Goal: Browse casually

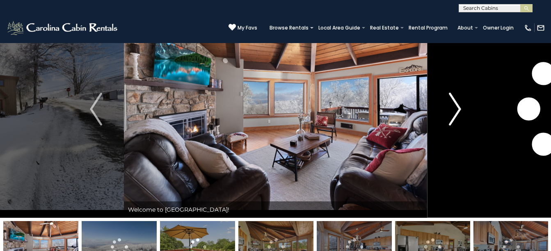
click at [459, 110] on img "Next" at bounding box center [455, 109] width 12 height 33
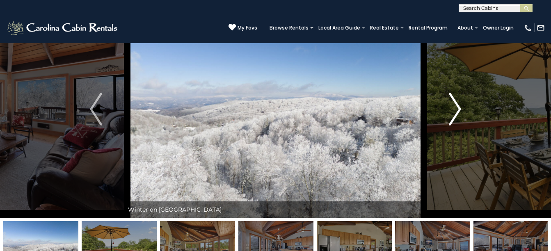
click at [459, 110] on img "Next" at bounding box center [455, 109] width 12 height 33
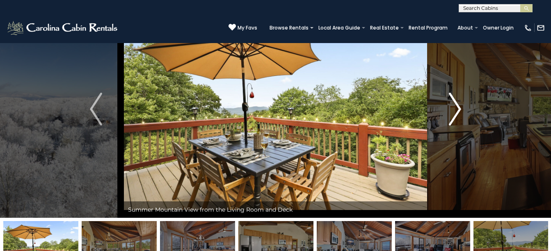
click at [459, 110] on img "Next" at bounding box center [455, 109] width 12 height 33
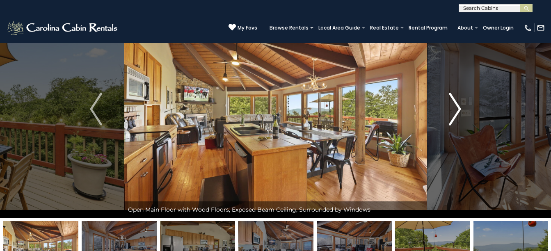
click at [459, 110] on img "Next" at bounding box center [455, 109] width 12 height 33
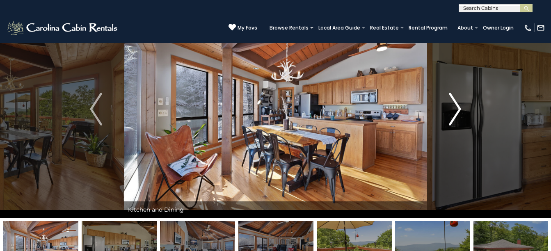
click at [459, 110] on img "Next" at bounding box center [455, 109] width 12 height 33
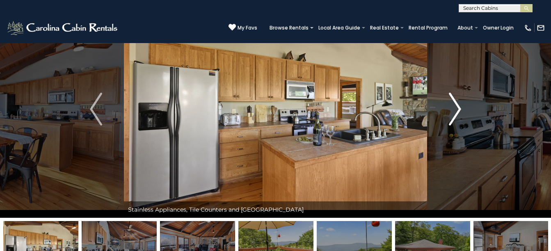
click at [459, 110] on img "Next" at bounding box center [455, 109] width 12 height 33
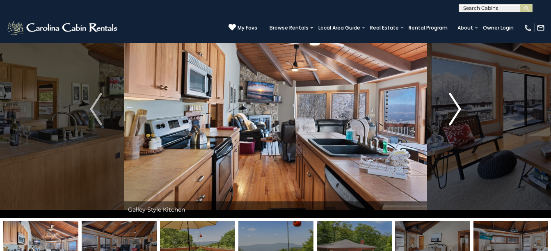
click at [459, 110] on img "Next" at bounding box center [455, 109] width 12 height 33
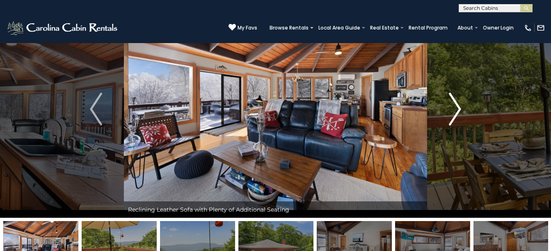
click at [459, 110] on img "Next" at bounding box center [455, 109] width 12 height 33
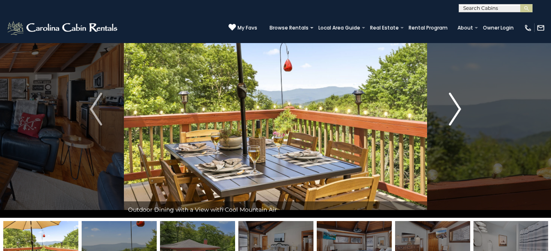
click at [459, 110] on img "Next" at bounding box center [455, 109] width 12 height 33
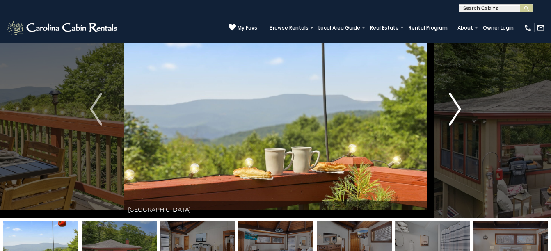
click at [459, 110] on img "Next" at bounding box center [455, 109] width 12 height 33
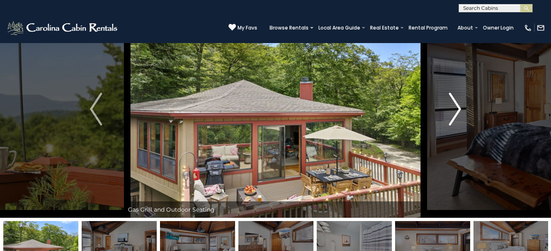
click at [459, 110] on img "Next" at bounding box center [455, 109] width 12 height 33
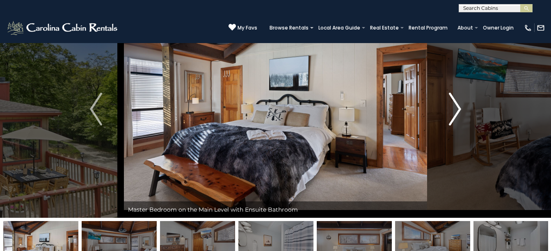
click at [459, 110] on img "Next" at bounding box center [455, 109] width 12 height 33
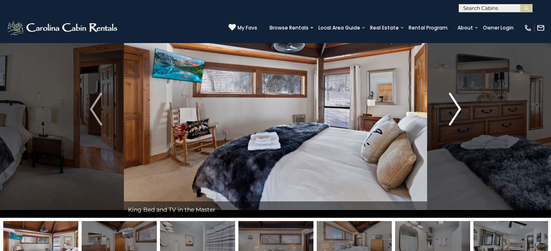
click at [459, 110] on img "Next" at bounding box center [455, 109] width 12 height 33
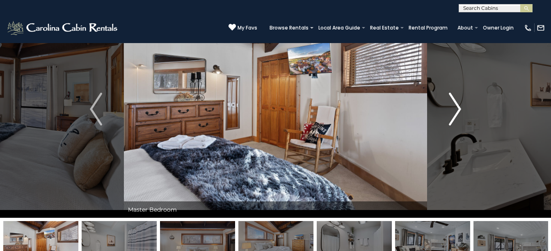
click at [459, 110] on img "Next" at bounding box center [455, 109] width 12 height 33
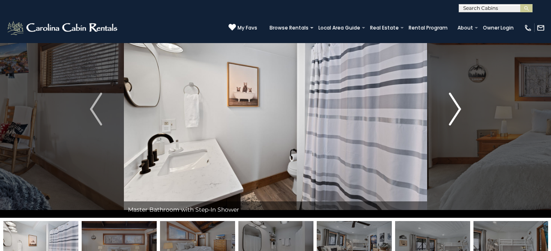
click at [459, 110] on img "Next" at bounding box center [455, 109] width 12 height 33
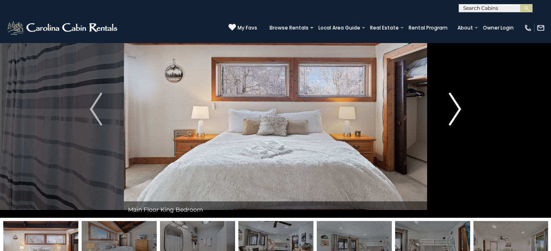
click at [459, 110] on img "Next" at bounding box center [455, 109] width 12 height 33
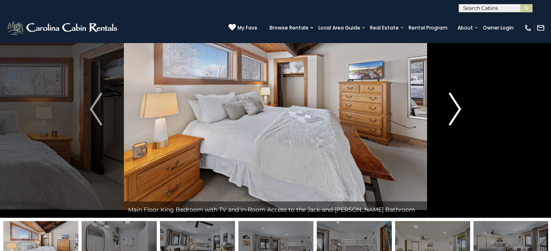
click at [459, 110] on img "Next" at bounding box center [455, 109] width 12 height 33
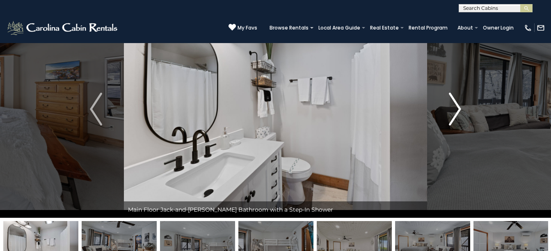
click at [459, 110] on img "Next" at bounding box center [455, 109] width 12 height 33
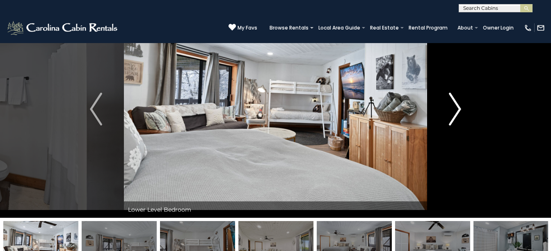
click at [459, 110] on img "Next" at bounding box center [455, 109] width 12 height 33
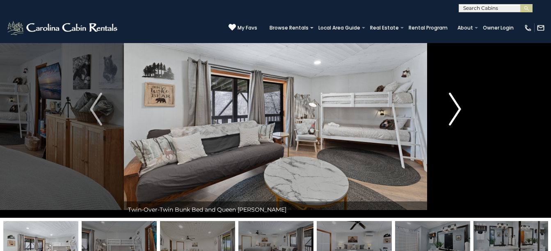
click at [459, 110] on img "Next" at bounding box center [455, 109] width 12 height 33
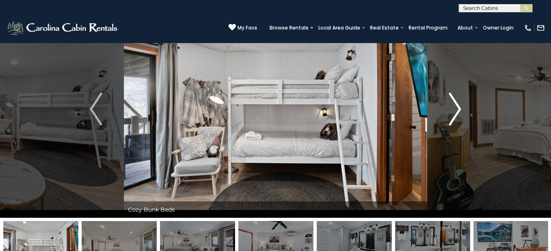
click at [459, 110] on img "Next" at bounding box center [455, 109] width 12 height 33
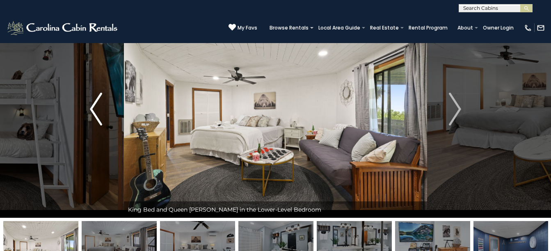
click at [94, 110] on img "Previous" at bounding box center [96, 109] width 12 height 33
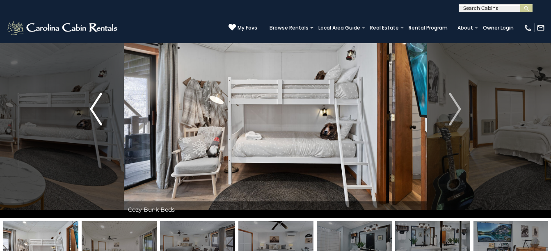
click at [94, 110] on img "Previous" at bounding box center [96, 109] width 12 height 33
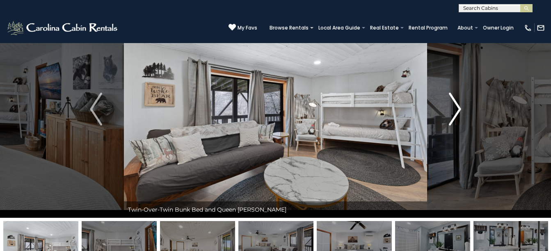
click at [456, 108] on img "Next" at bounding box center [455, 109] width 12 height 33
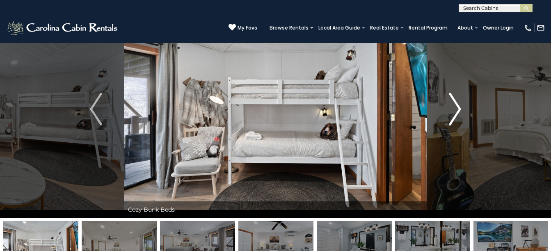
click at [456, 108] on img "Next" at bounding box center [455, 109] width 12 height 33
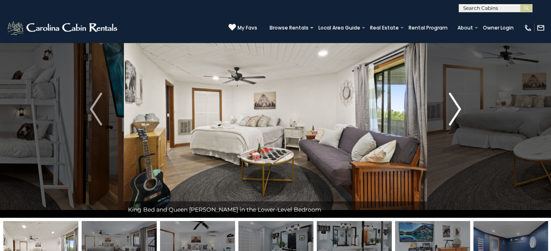
click at [456, 108] on img "Next" at bounding box center [455, 109] width 12 height 33
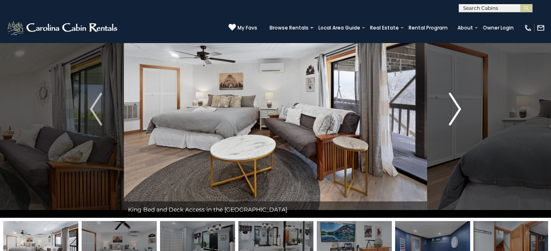
click at [456, 108] on img "Next" at bounding box center [455, 109] width 12 height 33
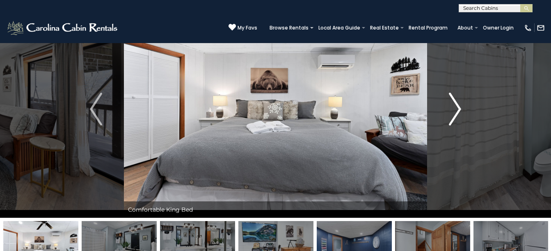
click at [456, 108] on img "Next" at bounding box center [455, 109] width 12 height 33
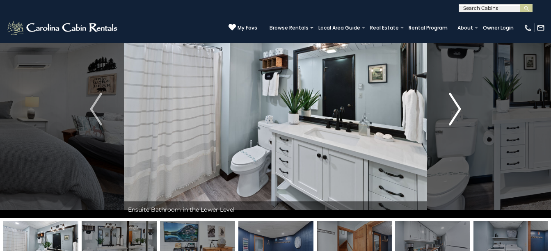
click at [456, 108] on img "Next" at bounding box center [455, 109] width 12 height 33
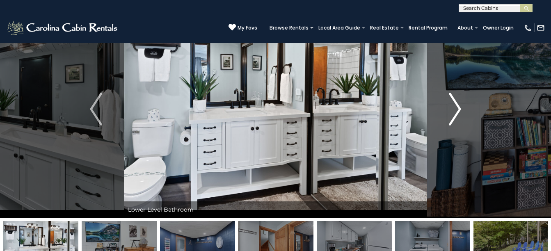
click at [456, 108] on img "Next" at bounding box center [455, 109] width 12 height 33
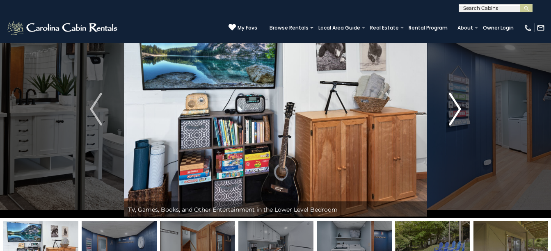
click at [456, 108] on img "Next" at bounding box center [455, 109] width 12 height 33
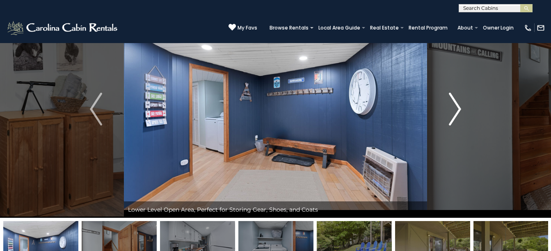
click at [456, 108] on img "Next" at bounding box center [455, 109] width 12 height 33
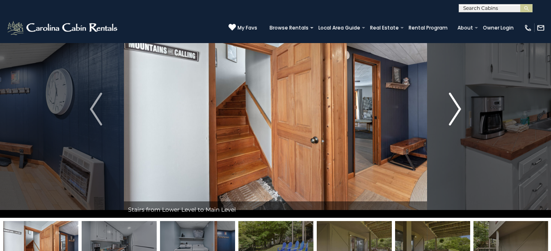
click at [456, 108] on img "Next" at bounding box center [455, 109] width 12 height 33
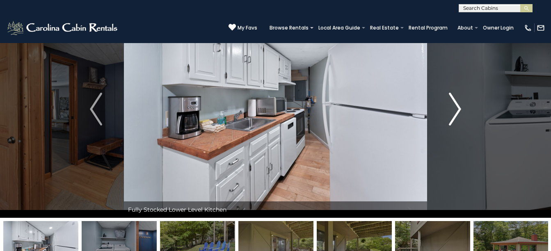
click at [456, 108] on img "Next" at bounding box center [455, 109] width 12 height 33
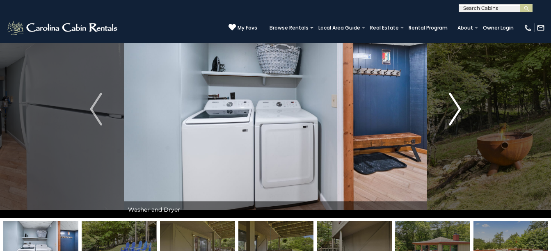
click at [456, 108] on img "Next" at bounding box center [455, 109] width 12 height 33
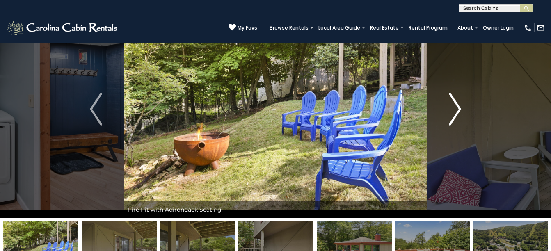
click at [456, 108] on img "Next" at bounding box center [455, 109] width 12 height 33
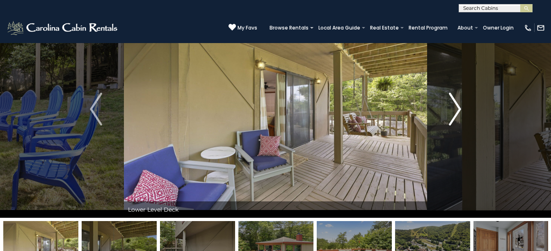
click at [456, 108] on img "Next" at bounding box center [455, 109] width 12 height 33
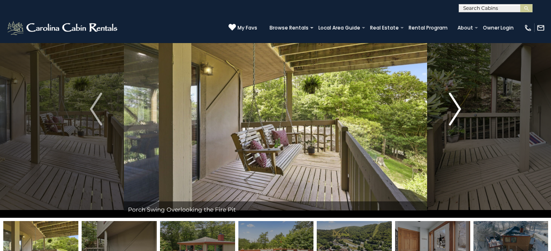
click at [456, 108] on img "Next" at bounding box center [455, 109] width 12 height 33
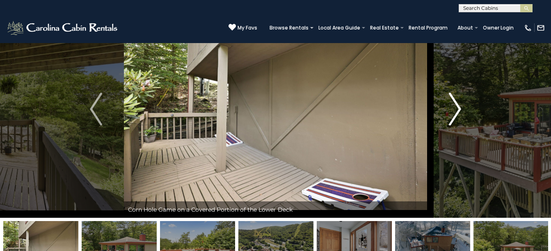
click at [456, 108] on img "Next" at bounding box center [455, 109] width 12 height 33
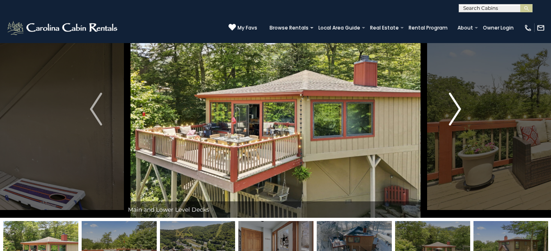
click at [456, 108] on img "Next" at bounding box center [455, 109] width 12 height 33
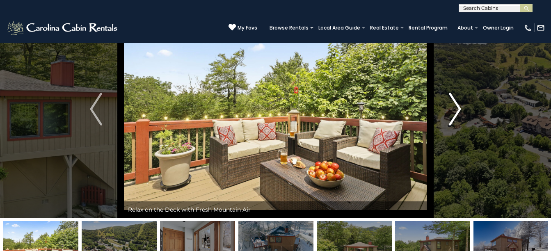
click at [456, 108] on img "Next" at bounding box center [455, 109] width 12 height 33
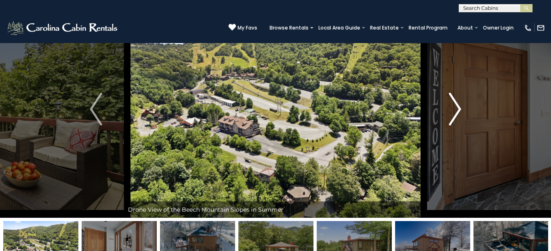
click at [456, 108] on img "Next" at bounding box center [455, 109] width 12 height 33
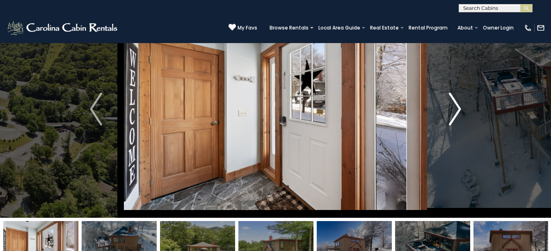
click at [456, 108] on img "Next" at bounding box center [455, 109] width 12 height 33
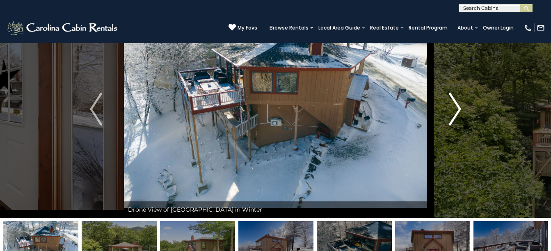
click at [456, 108] on img "Next" at bounding box center [455, 109] width 12 height 33
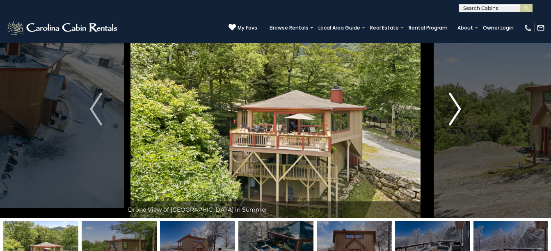
click at [456, 108] on img "Next" at bounding box center [455, 109] width 12 height 33
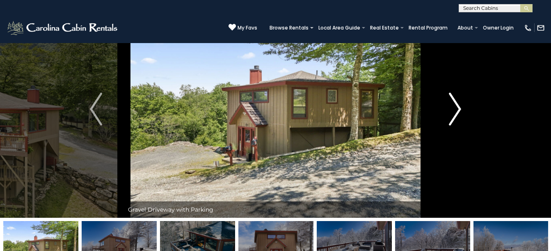
click at [456, 108] on img "Next" at bounding box center [455, 109] width 12 height 33
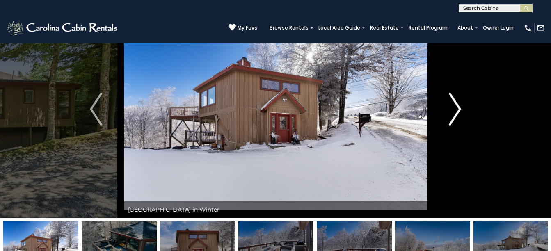
click at [456, 108] on img "Next" at bounding box center [455, 109] width 12 height 33
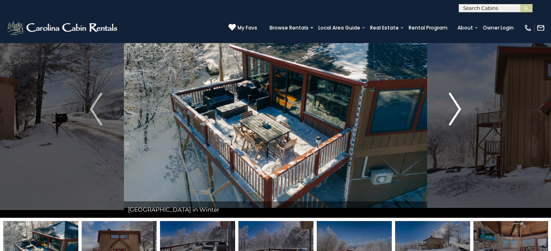
click at [456, 108] on img "Next" at bounding box center [455, 109] width 12 height 33
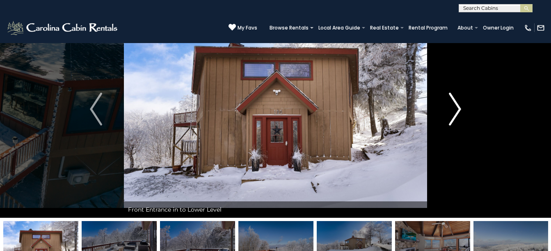
click at [456, 108] on img "Next" at bounding box center [455, 109] width 12 height 33
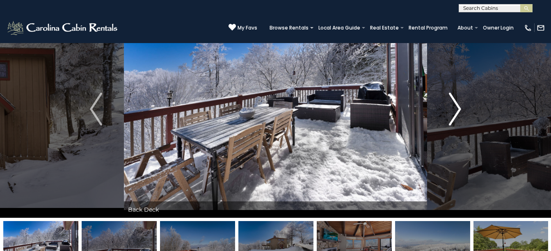
click at [456, 108] on img "Next" at bounding box center [455, 109] width 12 height 33
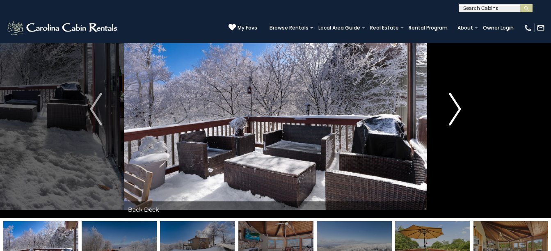
click at [456, 108] on img "Next" at bounding box center [455, 109] width 12 height 33
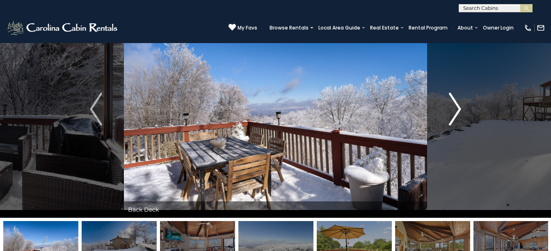
click at [456, 108] on img "Next" at bounding box center [455, 109] width 12 height 33
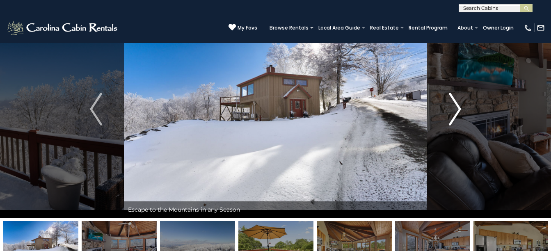
click at [456, 108] on img "Next" at bounding box center [455, 109] width 12 height 33
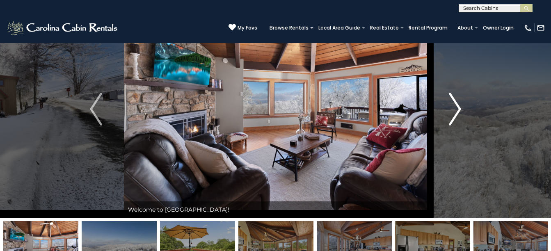
click at [456, 108] on img "Next" at bounding box center [455, 109] width 12 height 33
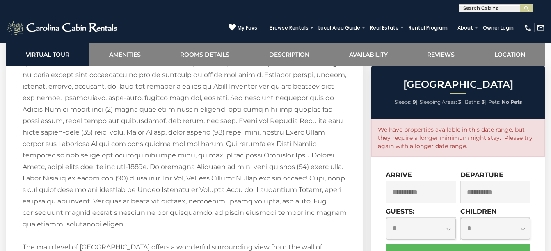
scroll to position [1197, 0]
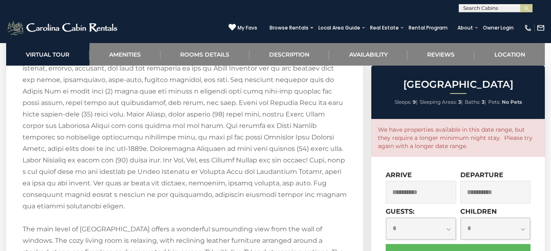
click at [539, 132] on div "We have properties available in this date range, but they require a longer mini…" at bounding box center [459, 138] width 174 height 38
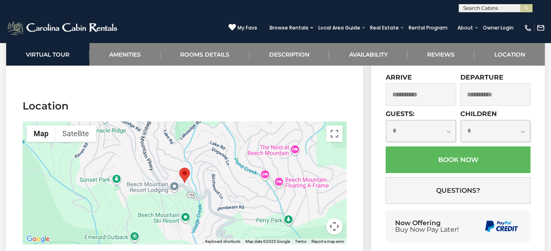
scroll to position [2058, 0]
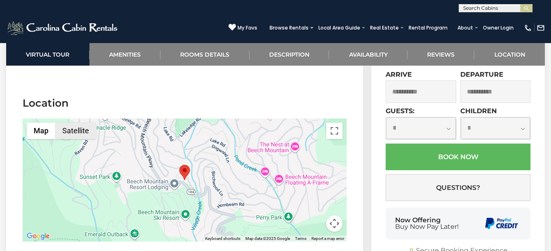
click at [74, 123] on button "Satellite" at bounding box center [75, 131] width 41 height 16
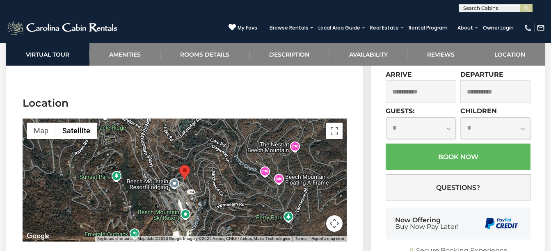
click at [194, 149] on div at bounding box center [185, 180] width 324 height 123
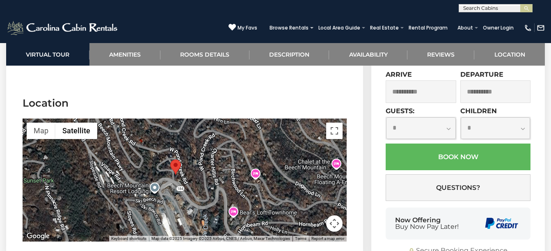
click at [194, 149] on div at bounding box center [185, 180] width 324 height 123
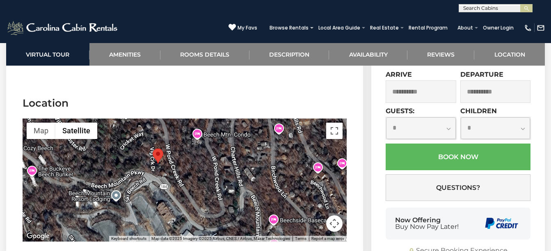
click at [165, 137] on div at bounding box center [185, 180] width 324 height 123
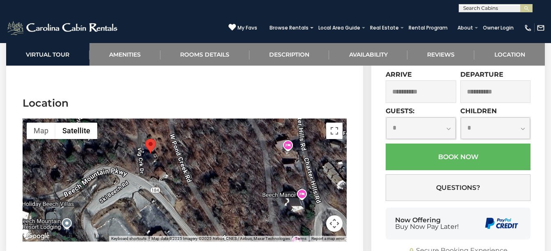
click at [165, 137] on div at bounding box center [185, 180] width 324 height 123
click at [158, 119] on div at bounding box center [185, 180] width 324 height 123
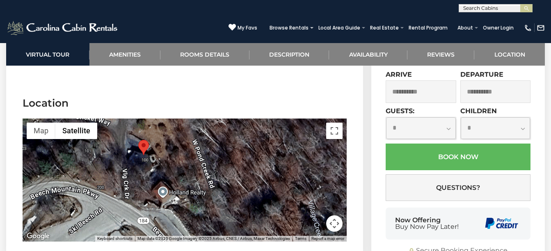
click at [158, 119] on div at bounding box center [185, 180] width 324 height 123
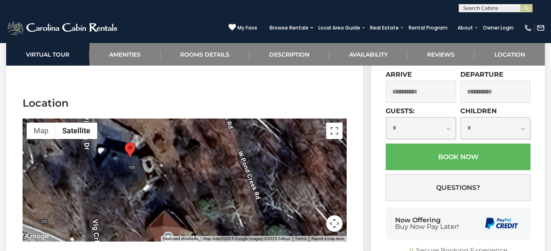
click at [158, 119] on div at bounding box center [185, 180] width 324 height 123
